Goal: Information Seeking & Learning: Check status

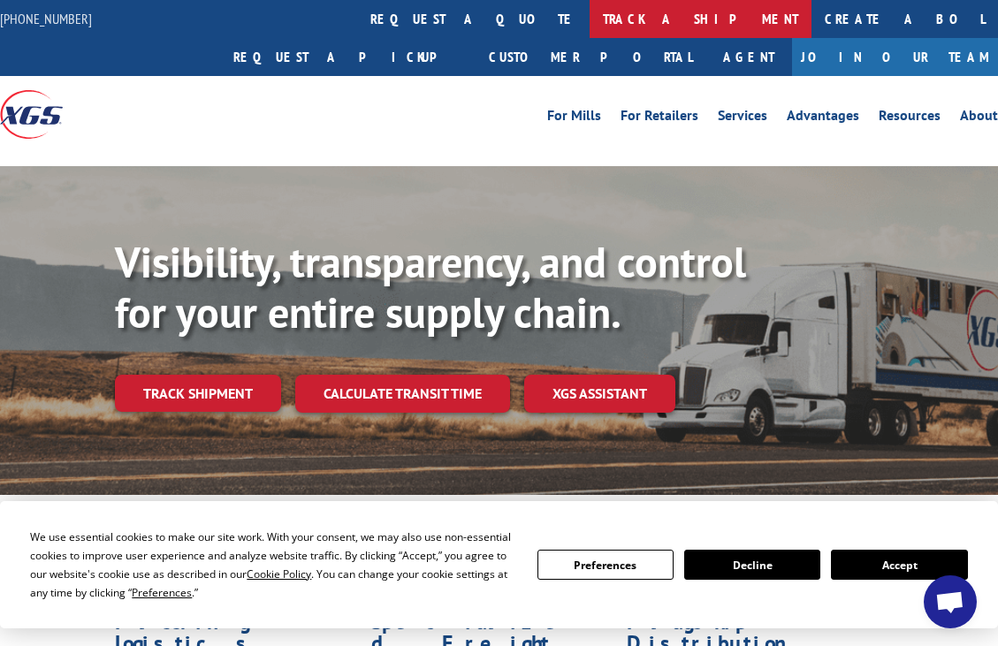
click at [590, 27] on link "track a shipment" at bounding box center [701, 19] width 222 height 38
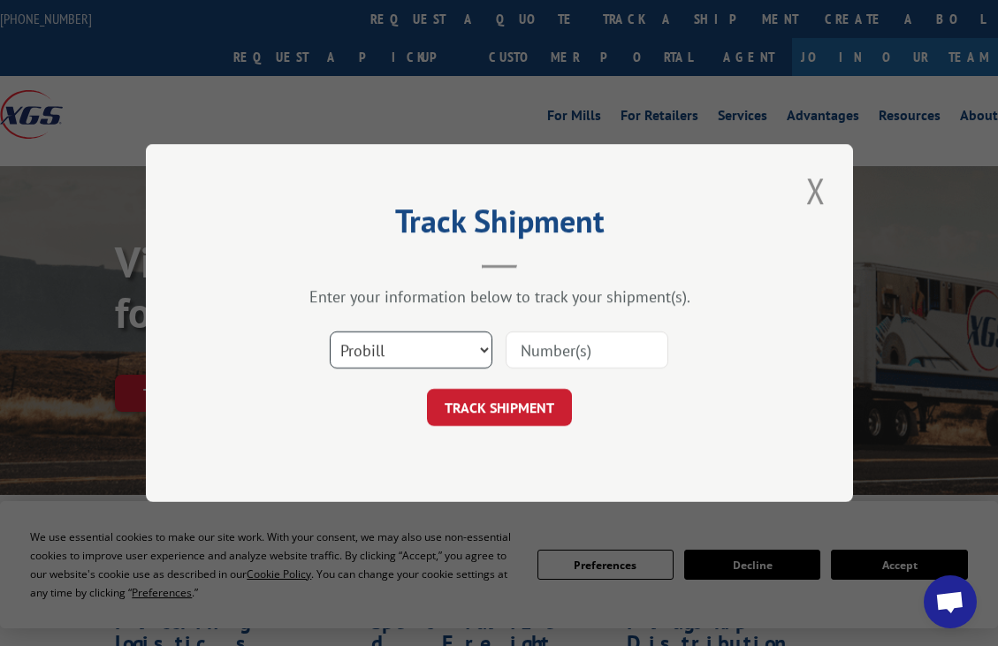
click at [485, 350] on select "Select category... Probill BOL PO" at bounding box center [411, 350] width 163 height 37
select select "bol"
click at [330, 332] on select "Select category... Probill BOL PO" at bounding box center [411, 350] width 163 height 37
click at [569, 354] on input at bounding box center [587, 350] width 163 height 37
type input "0496620"
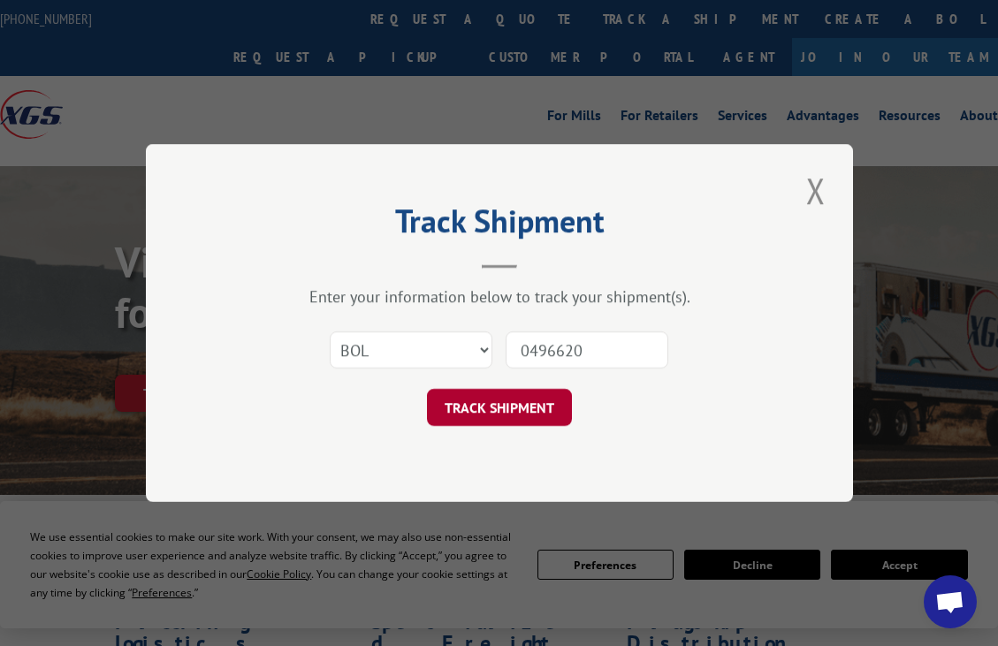
click at [531, 412] on button "TRACK SHIPMENT" at bounding box center [499, 407] width 145 height 37
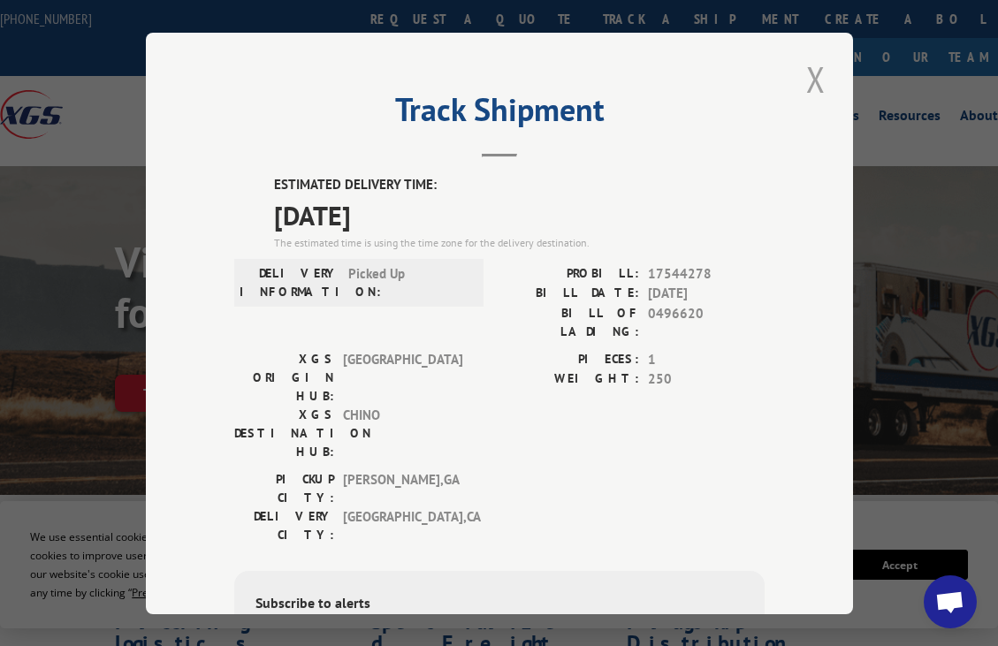
click at [809, 65] on button "Close modal" at bounding box center [816, 79] width 30 height 49
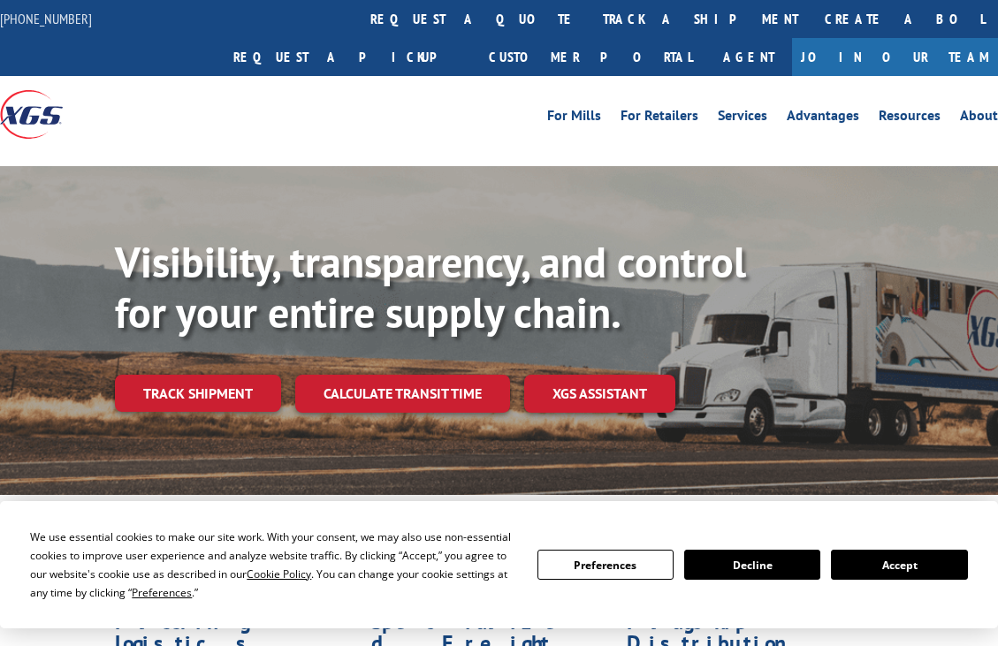
click at [590, 32] on link "track a shipment" at bounding box center [701, 19] width 222 height 38
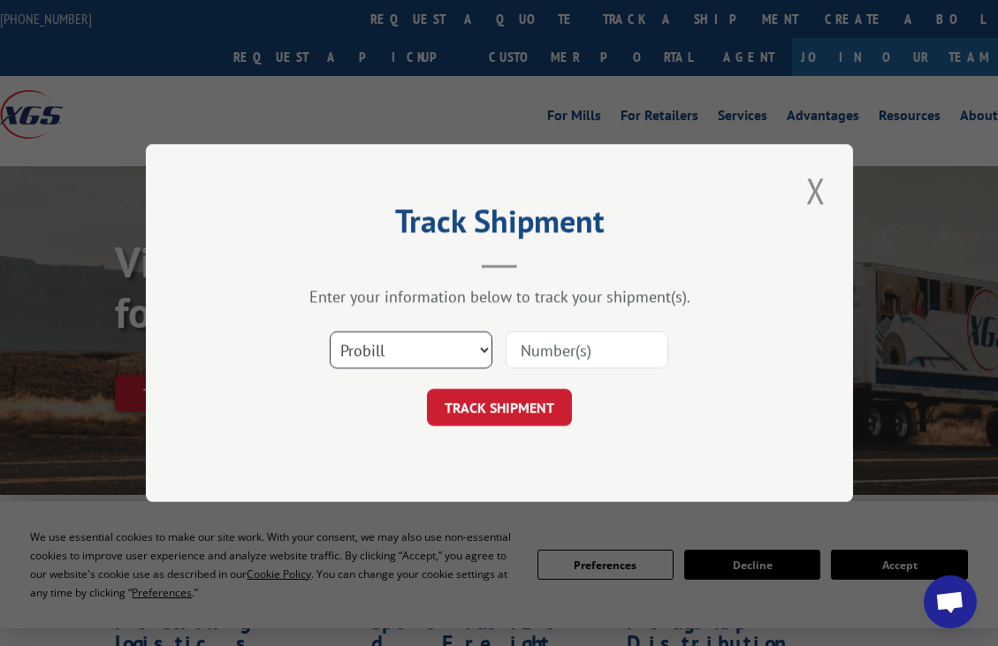
click at [485, 352] on select "Select category... Probill BOL PO" at bounding box center [411, 350] width 163 height 37
select select "bol"
click at [330, 332] on select "Select category... Probill BOL PO" at bounding box center [411, 350] width 163 height 37
click at [533, 347] on input at bounding box center [587, 350] width 163 height 37
type input "0496620"
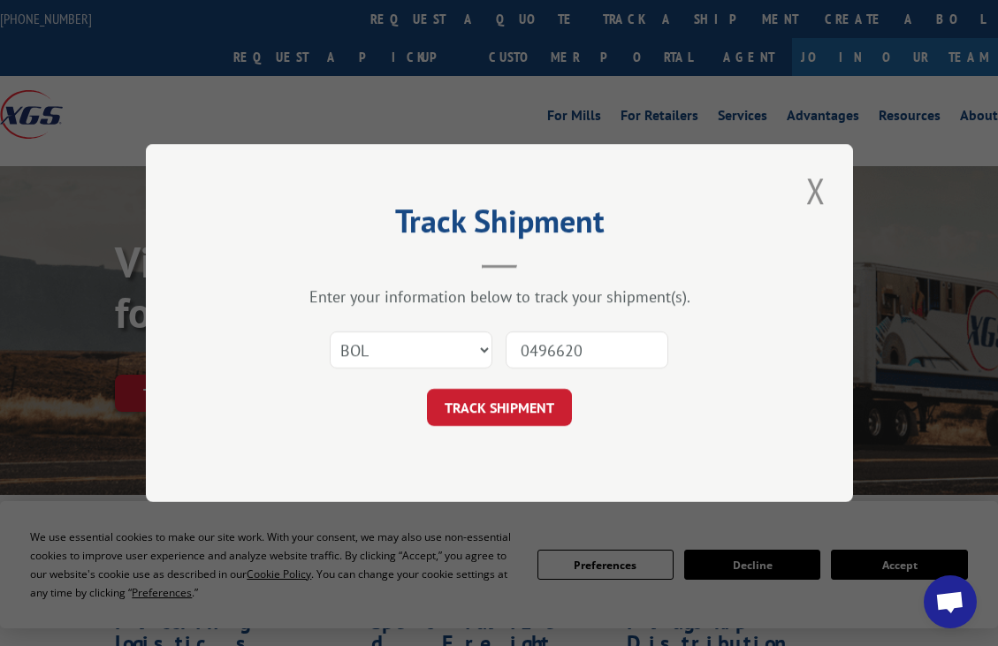
click at [519, 406] on button "TRACK SHIPMENT" at bounding box center [499, 407] width 145 height 37
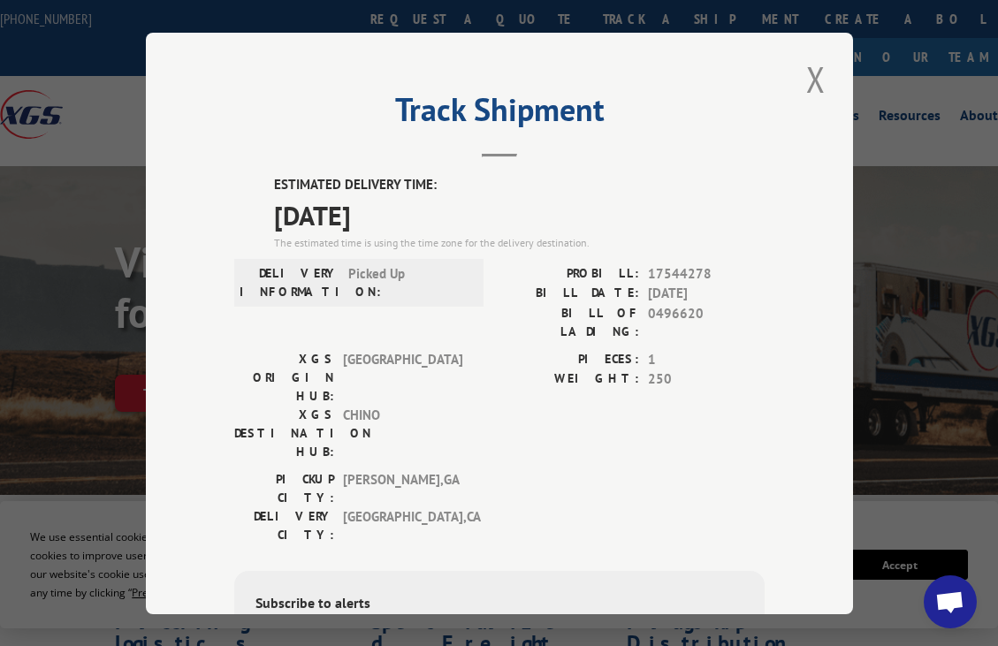
click at [807, 71] on button "Close modal" at bounding box center [816, 79] width 30 height 49
